Goal: Task Accomplishment & Management: Manage account settings

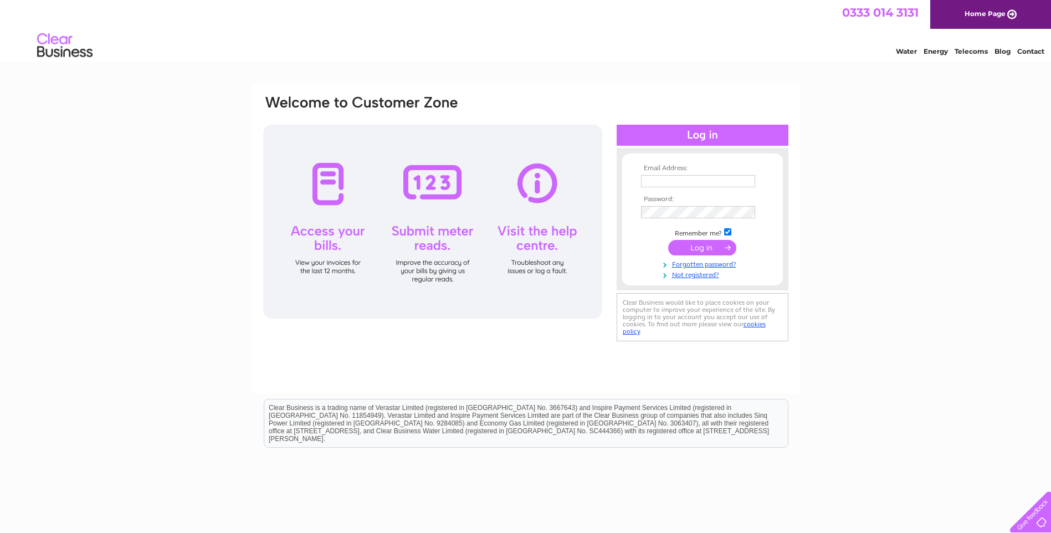
click at [719, 184] on input "text" at bounding box center [698, 181] width 114 height 12
type input "finance@northbanchory.com"
click at [704, 250] on input "submit" at bounding box center [702, 249] width 68 height 16
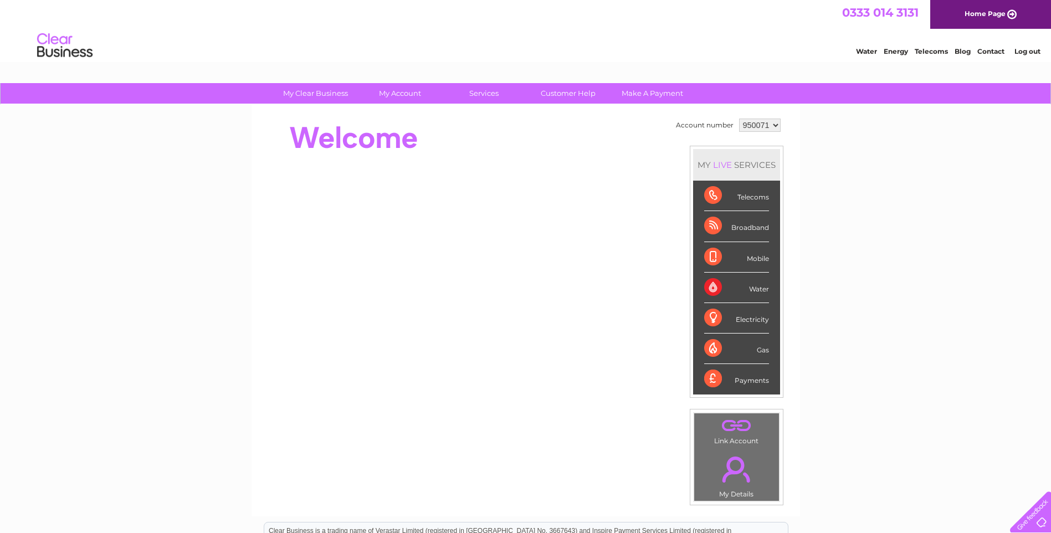
click at [777, 124] on select "950071 950073 950138 950142 950143 950144 971030 971044 994857" at bounding box center [760, 125] width 42 height 13
select select "994857"
click at [739, 119] on select "950071 950073 950138 950142 950143 950144 971030 971044 994857" at bounding box center [760, 125] width 42 height 13
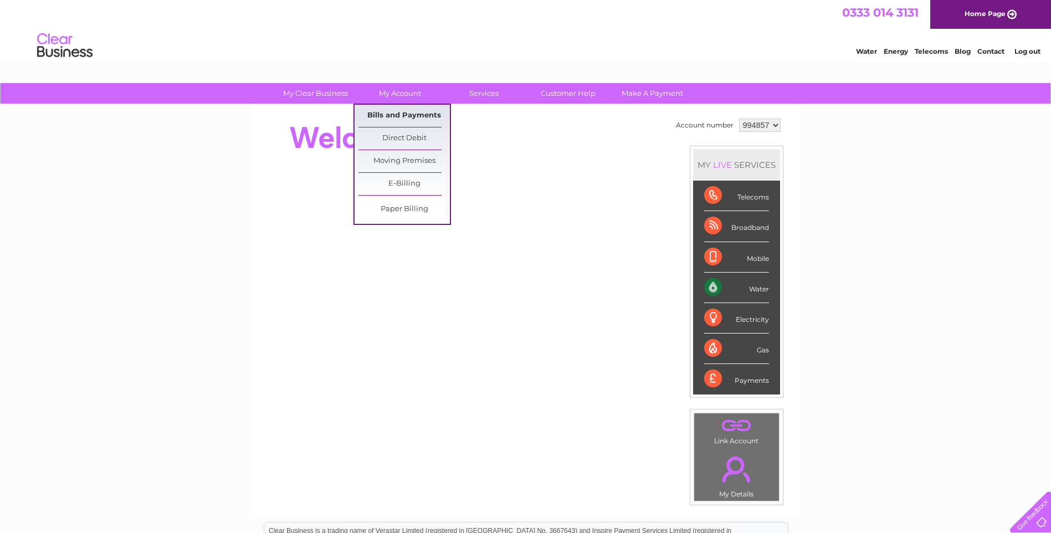
click at [400, 113] on link "Bills and Payments" at bounding box center [403, 116] width 91 height 22
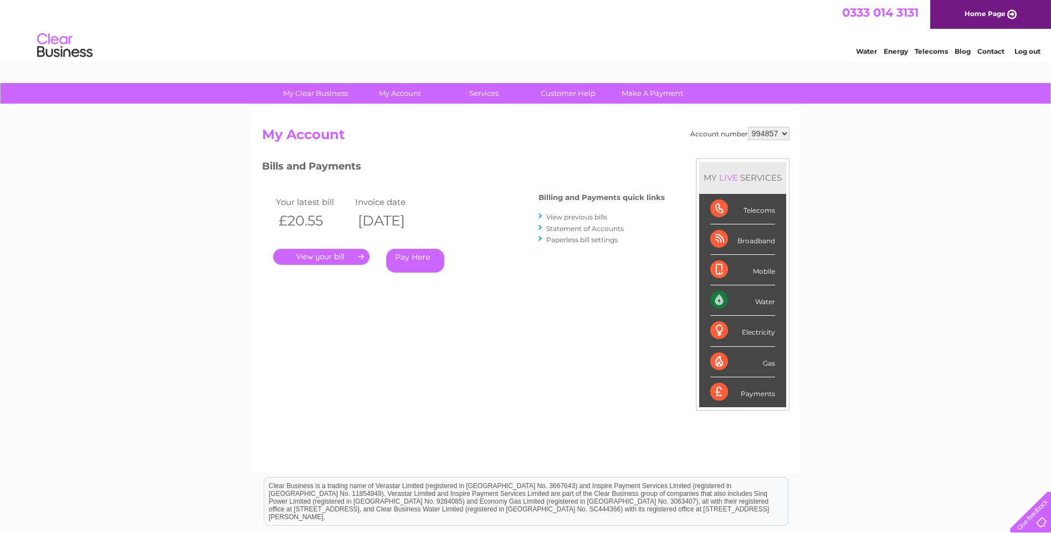
click at [345, 254] on link "." at bounding box center [321, 257] width 96 height 16
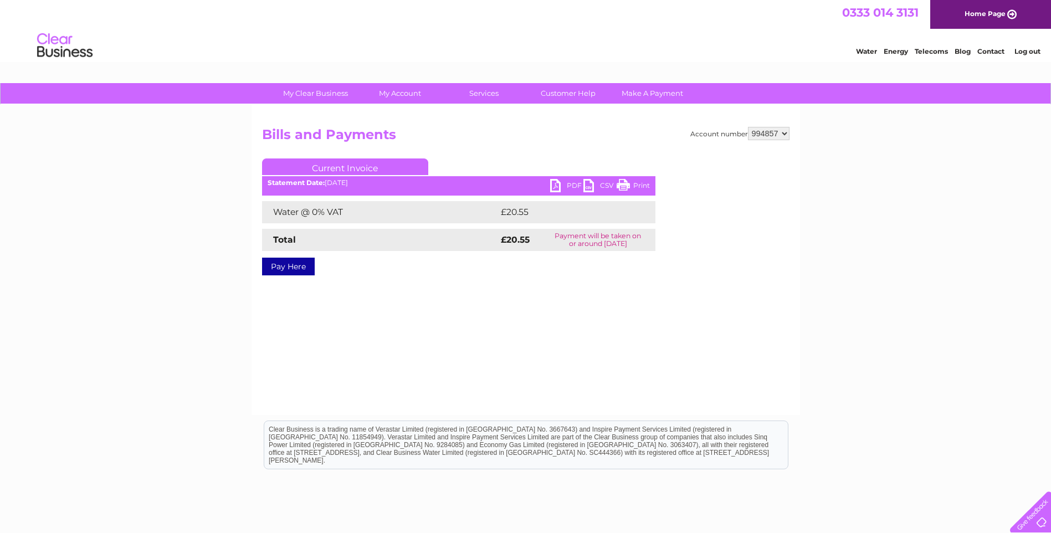
click at [555, 183] on link "PDF" at bounding box center [566, 187] width 33 height 16
click at [787, 133] on select "950071 950073 950138 950142 950143 950144 971030 971044 994857" at bounding box center [769, 133] width 42 height 13
select select "971044"
click at [748, 127] on select "950071 950073 950138 950142 950143 950144 971030 971044 994857" at bounding box center [769, 133] width 42 height 13
click at [569, 307] on div "Account number 950071 950073 950138 950142 950143 950144 971030 971044 994857 B…" at bounding box center [525, 260] width 548 height 310
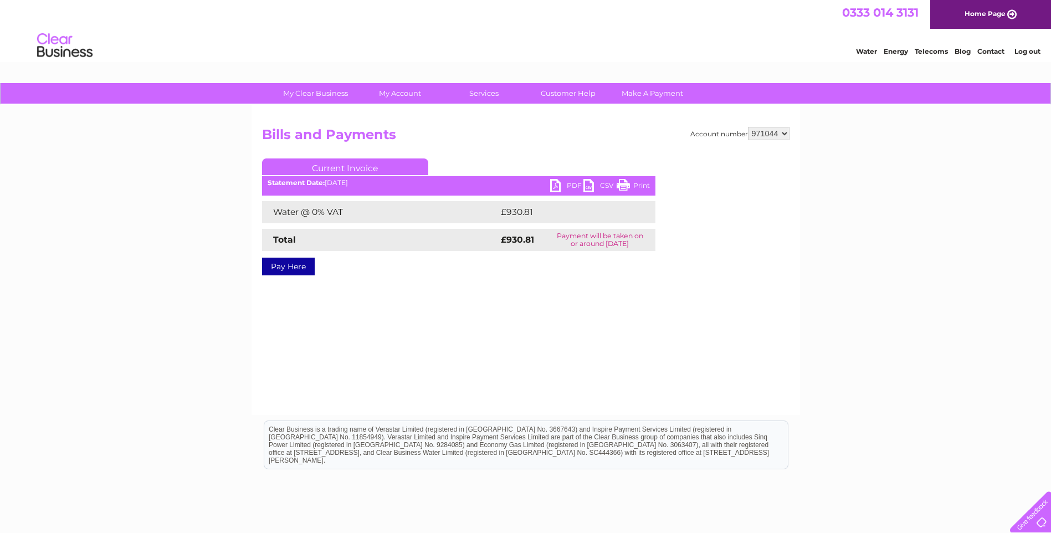
click at [556, 181] on link "PDF" at bounding box center [566, 187] width 33 height 16
click at [787, 133] on select "950071 950073 950138 950142 950143 950144 971030 971044 994857" at bounding box center [769, 133] width 42 height 13
select select "971030"
click at [748, 127] on select "950071 950073 950138 950142 950143 950144 971030 971044 994857" at bounding box center [769, 133] width 42 height 13
click at [555, 182] on link "PDF" at bounding box center [566, 187] width 33 height 16
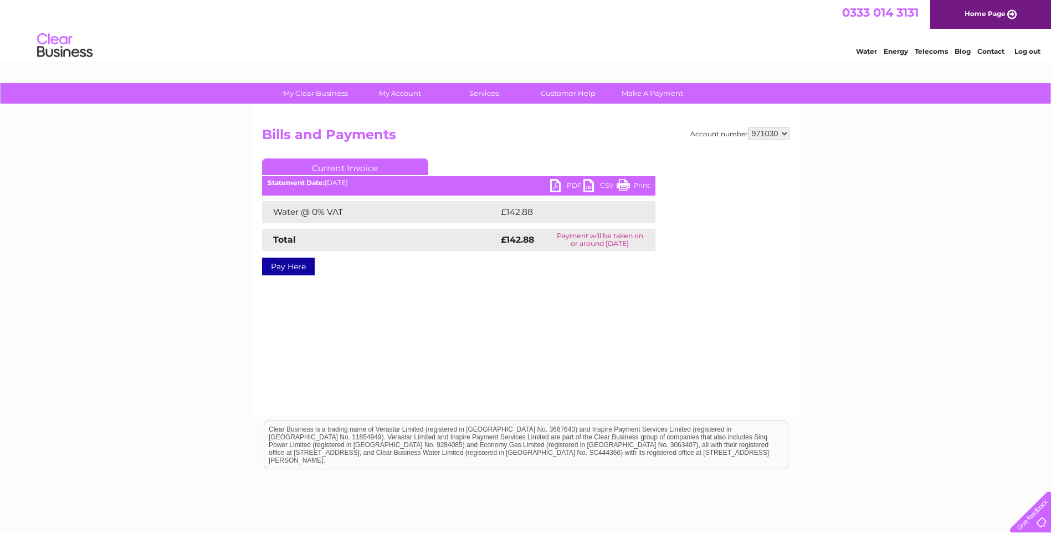
click at [784, 135] on select "950071 950073 950138 950142 950143 950144 971030 971044 994857" at bounding box center [769, 133] width 42 height 13
select select "971044"
click at [748, 127] on select "950071 950073 950138 950142 950143 950144 971030 971044 994857" at bounding box center [769, 133] width 42 height 13
click at [785, 131] on select "950071 950073 950138 950142 950143 950144 971030 971044 994857" at bounding box center [769, 133] width 42 height 13
select select "994857"
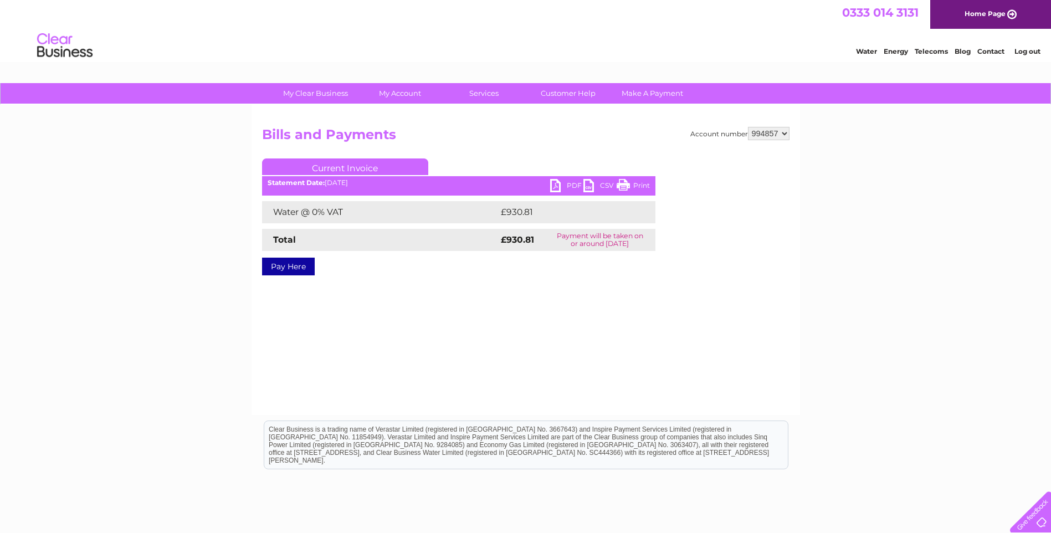
click at [748, 127] on select "950071 950073 950138 950142 950143 950144 971030 971044 994857" at bounding box center [769, 133] width 42 height 13
click at [1023, 52] on link "Log out" at bounding box center [1027, 51] width 26 height 8
